Goal: Find contact information: Find contact information

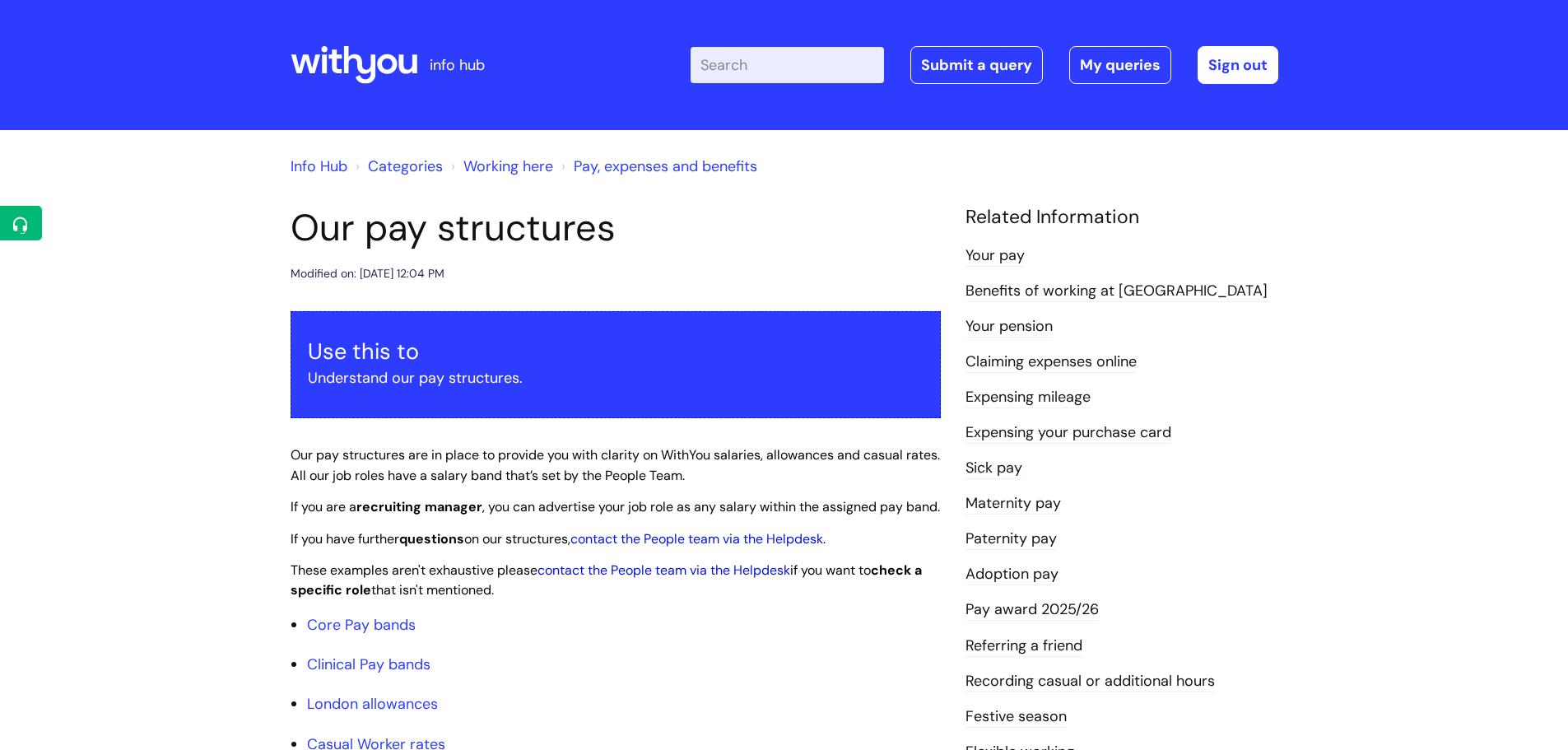
scroll to position [1482, 0]
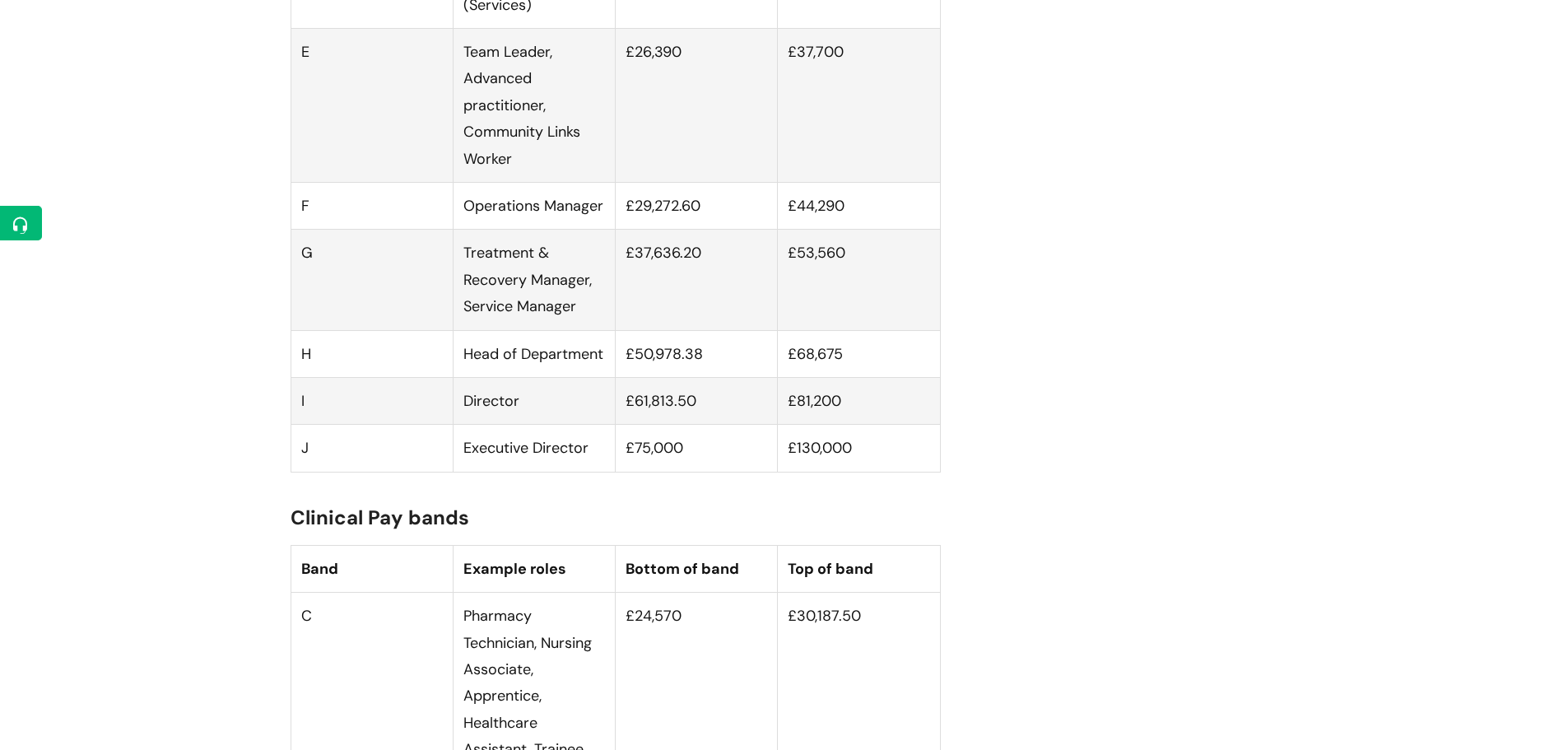
click at [572, 424] on td "Director" at bounding box center [533, 400] width 162 height 47
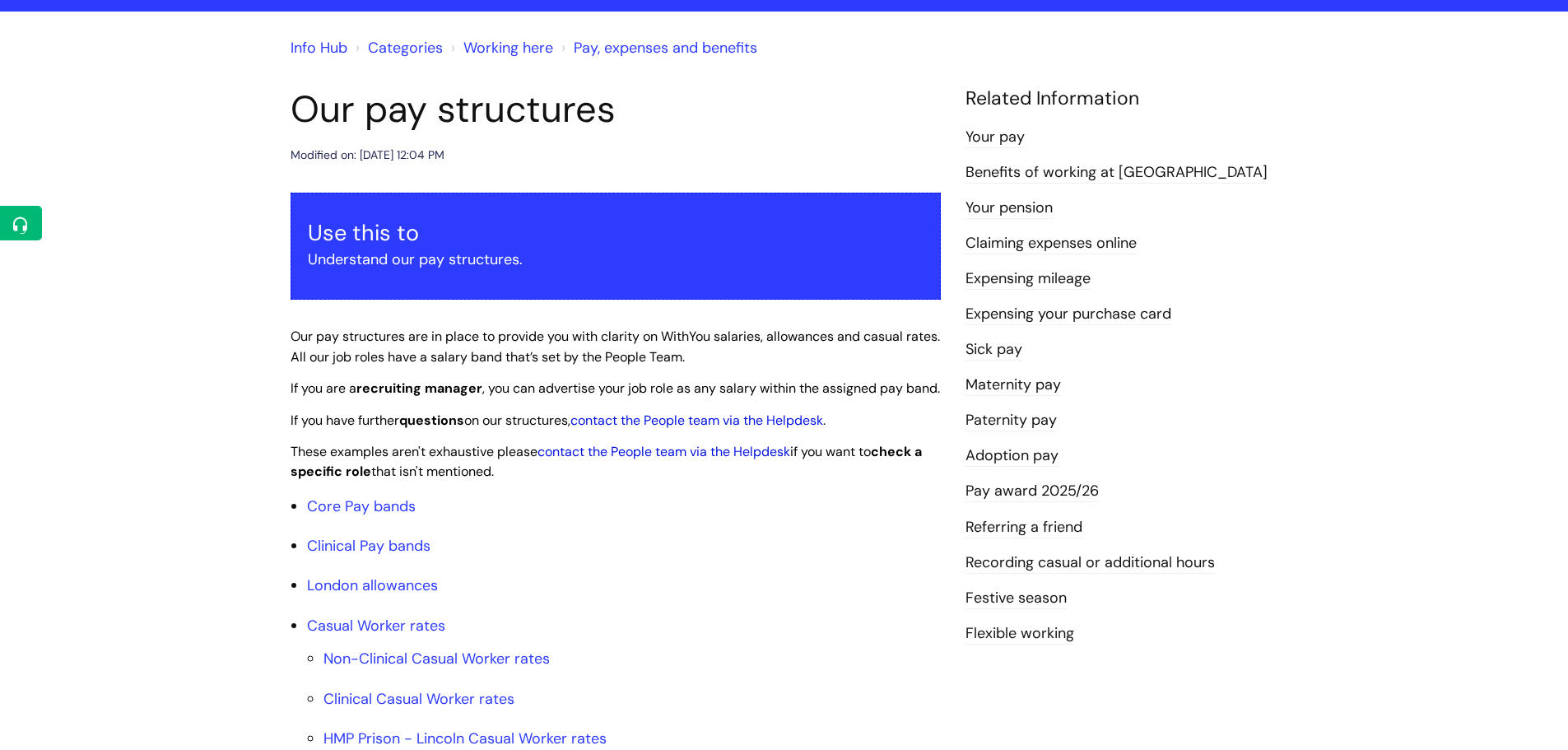
scroll to position [0, 0]
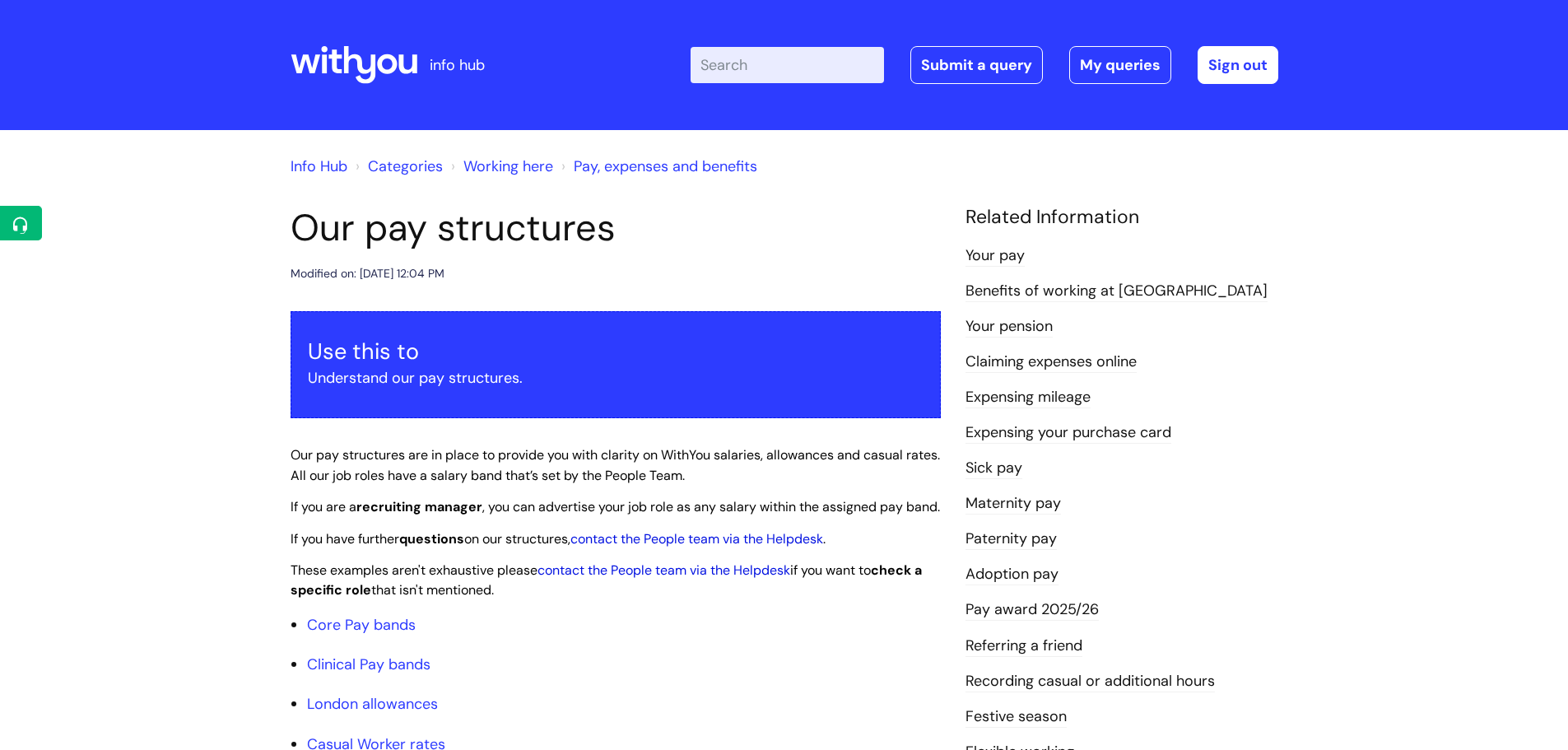
click at [584, 658] on ul "Core Pay bands Clinical Pay bands London allowances Casual Worker rates Non-Cli…" at bounding box center [624, 741] width 634 height 260
click at [529, 548] on span "If you have further questions on our structures, contact the People team via th…" at bounding box center [558, 539] width 535 height 17
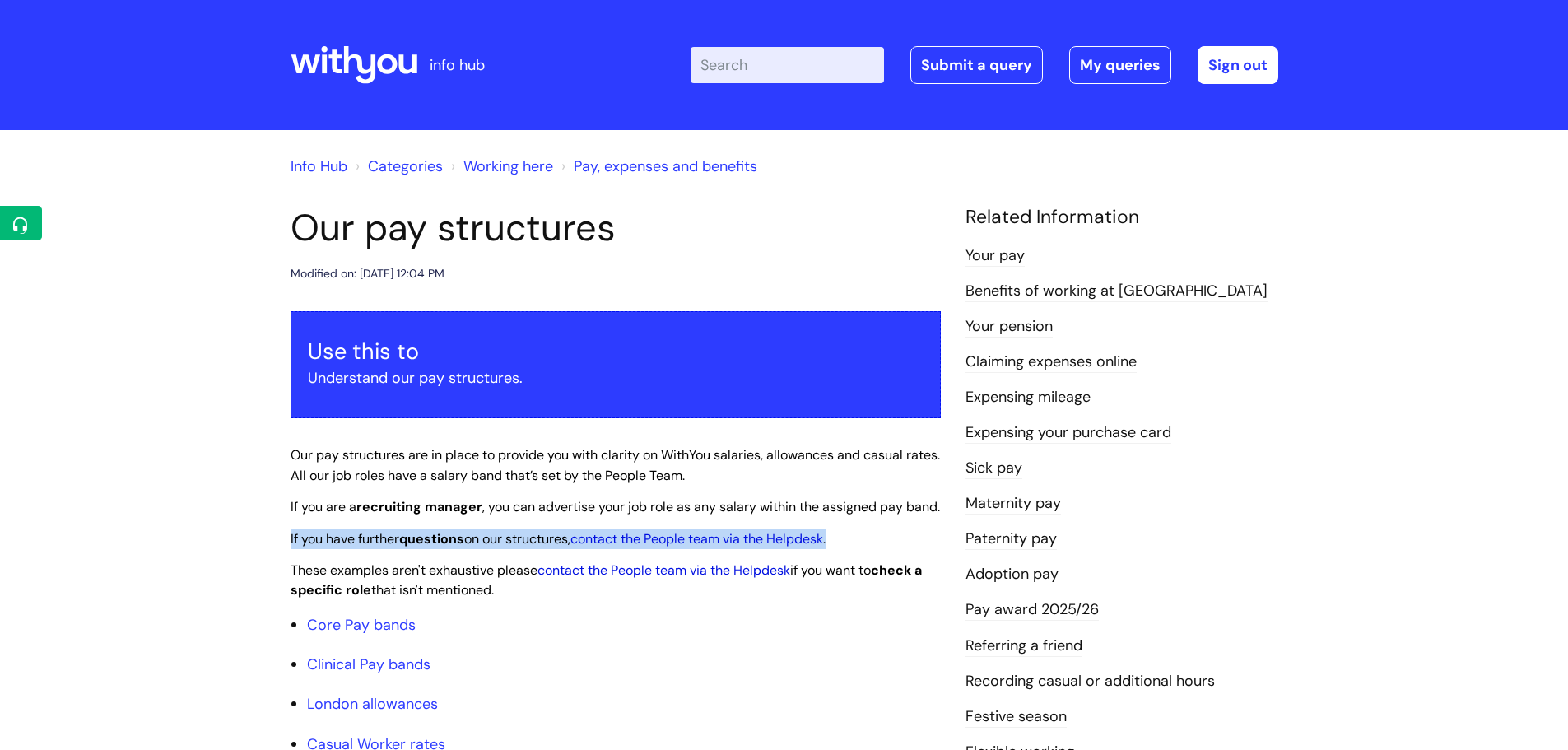
click at [529, 548] on span "If you have further questions on our structures, contact the People team via th…" at bounding box center [558, 539] width 535 height 17
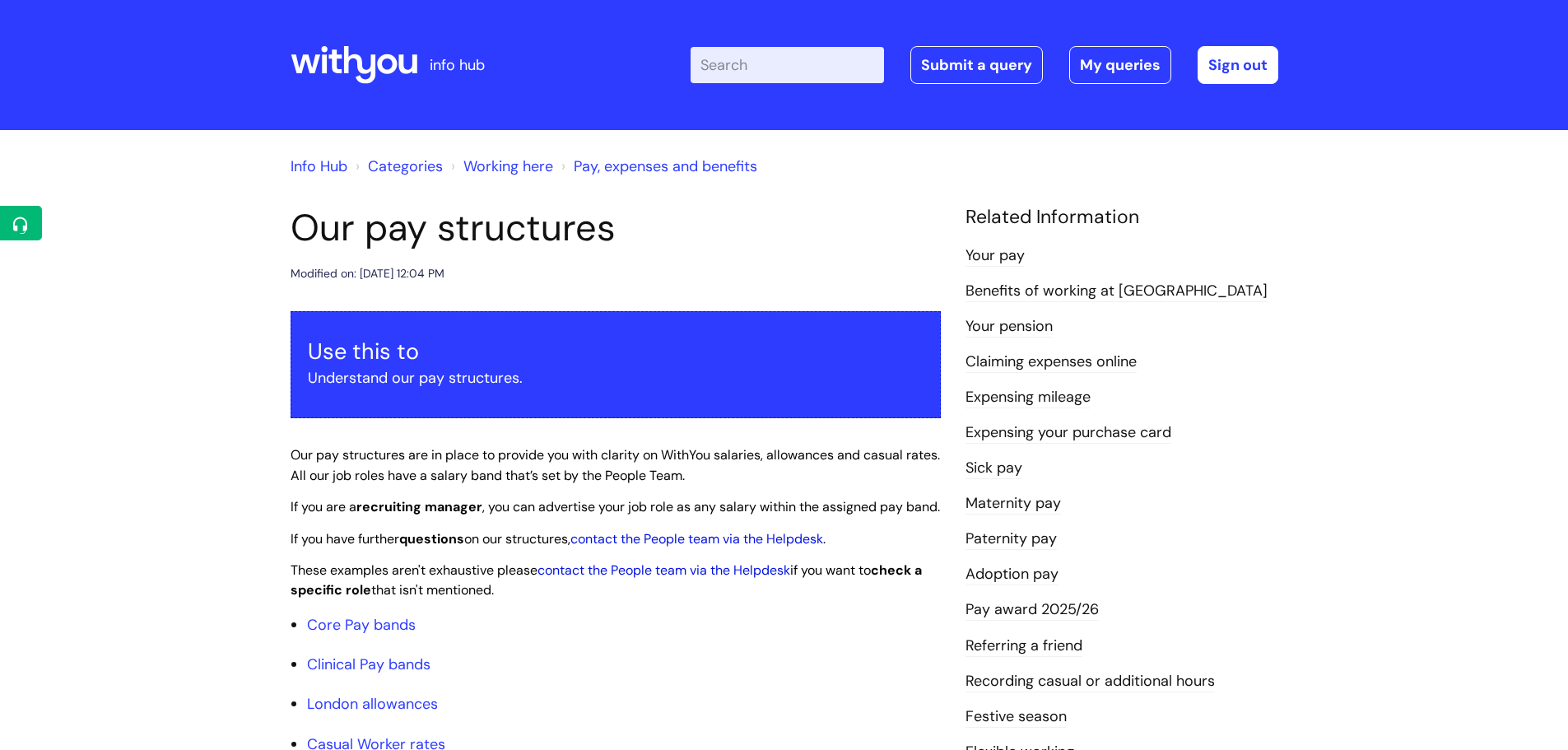
click at [511, 506] on span "If you are a recruiting manager , you can advertise your job role as any salary…" at bounding box center [616, 507] width 650 height 17
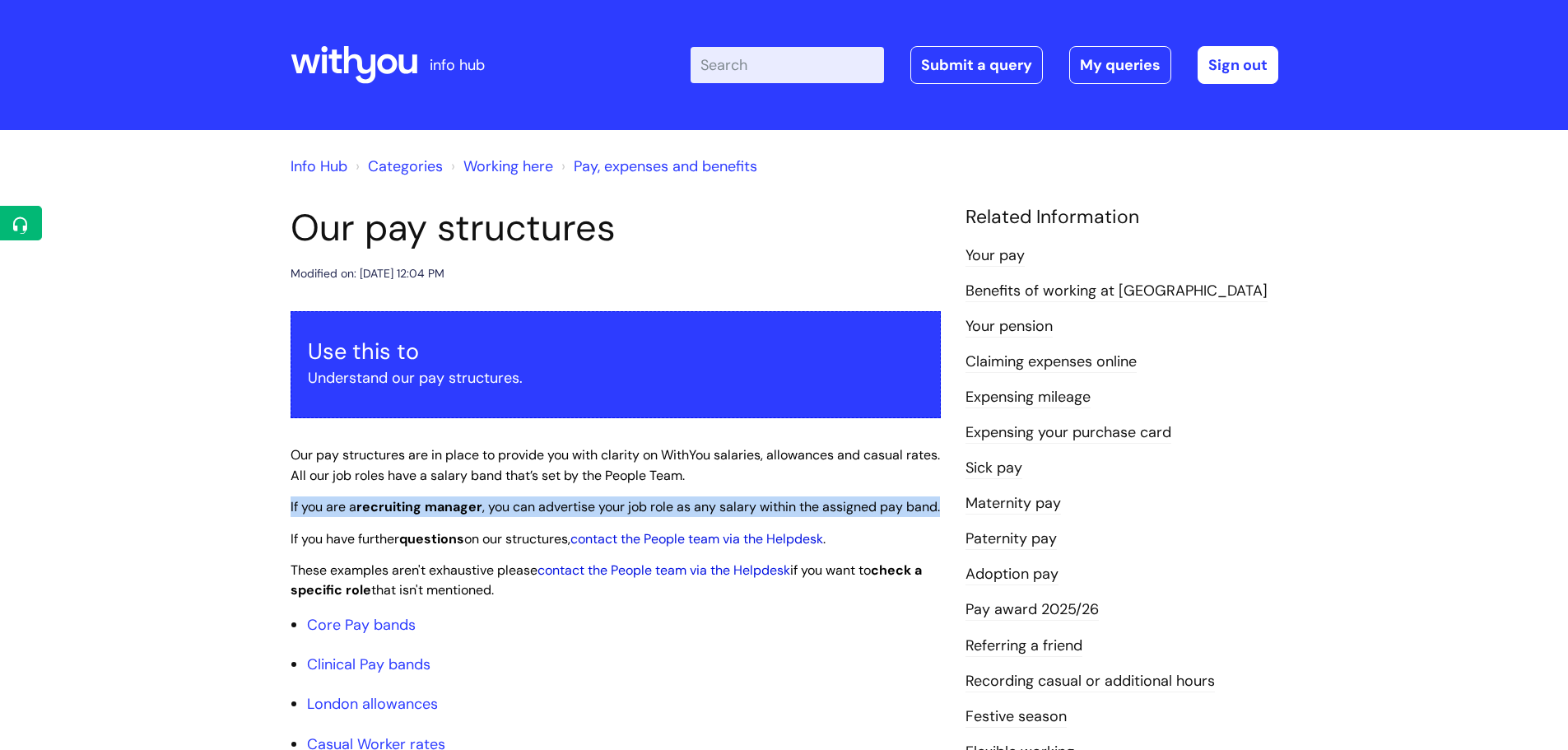
click at [511, 506] on span "If you are a recruiting manager , you can advertise your job role as any salary…" at bounding box center [616, 507] width 650 height 17
